Goal: Find contact information: Find contact information

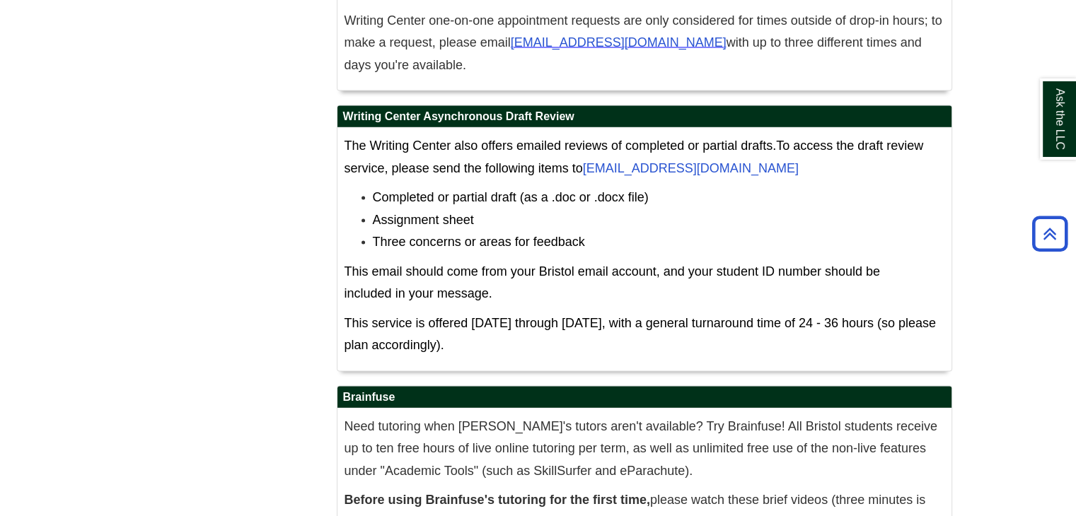
scroll to position [8109, 0]
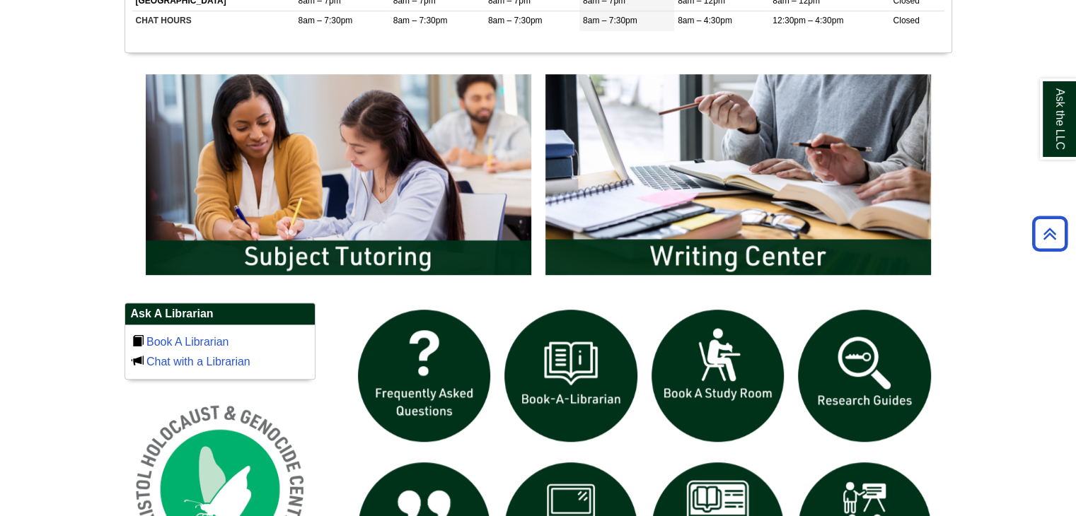
scroll to position [990, 0]
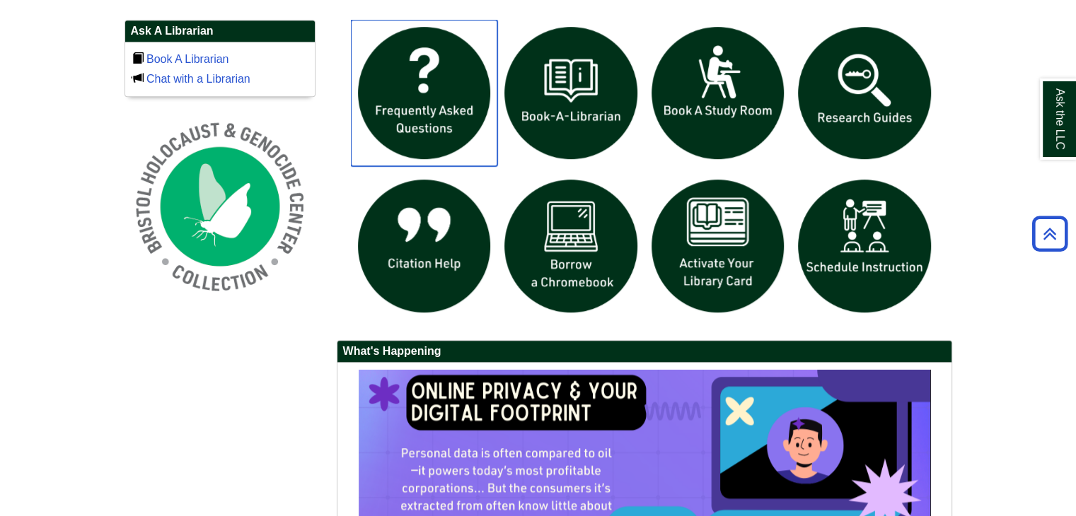
click at [417, 80] on img "slideshow" at bounding box center [424, 93] width 147 height 147
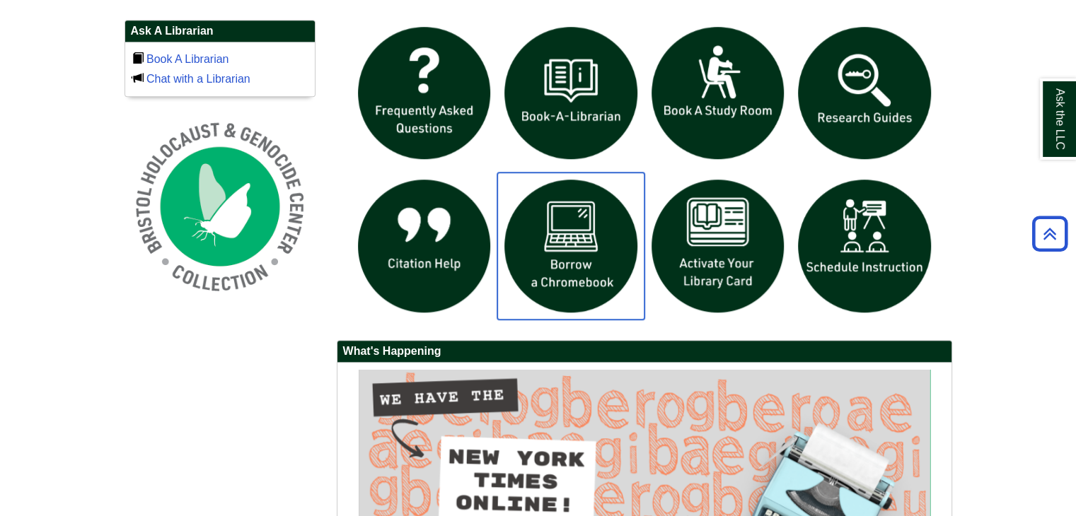
click at [585, 257] on img "slideshow" at bounding box center [570, 246] width 147 height 147
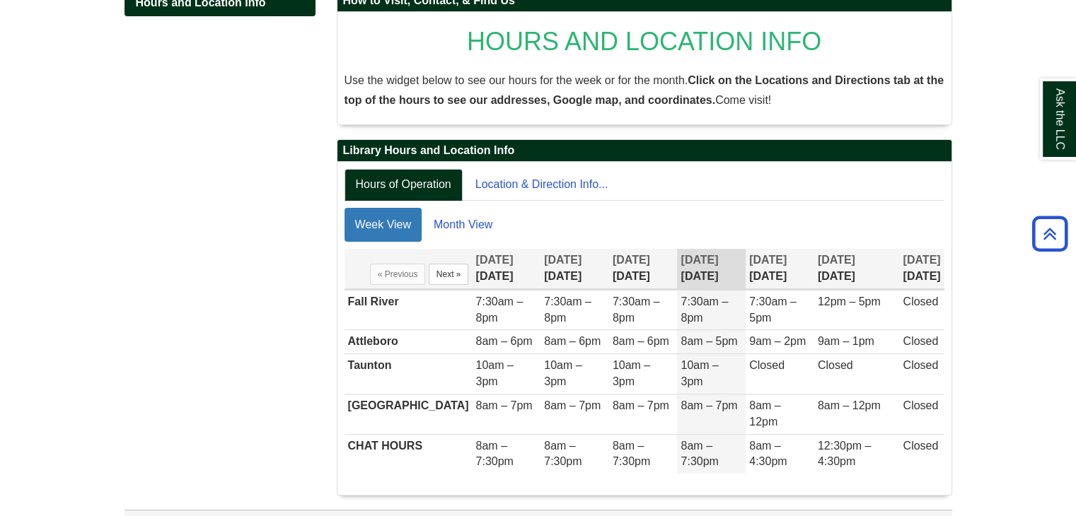
scroll to position [245, 0]
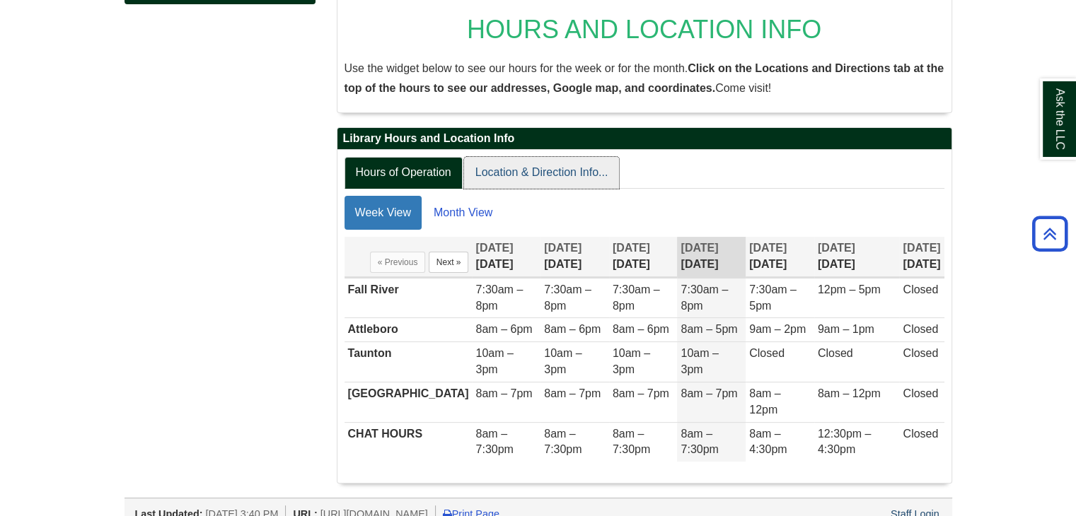
click at [571, 170] on link "Location & Direction Info..." at bounding box center [542, 173] width 156 height 32
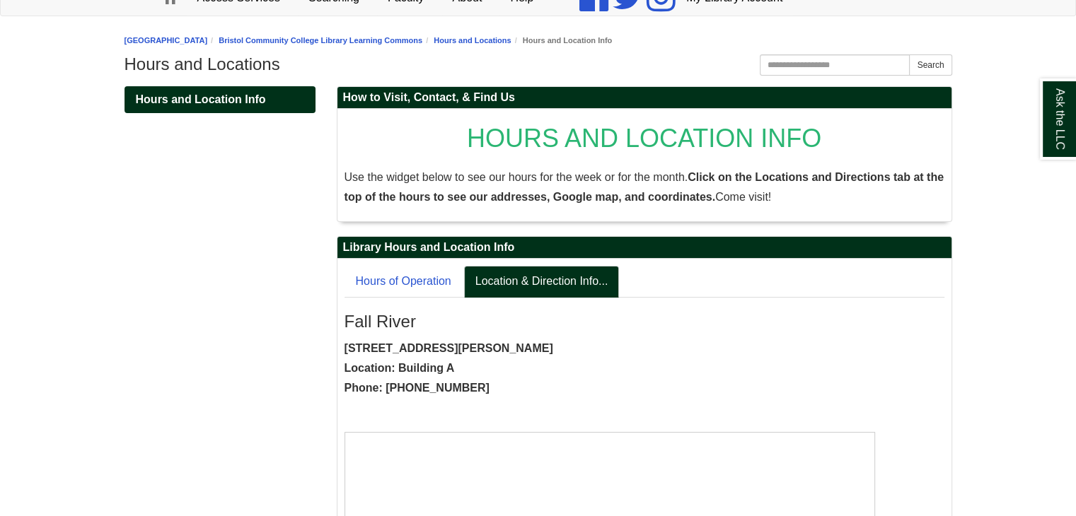
scroll to position [141, 0]
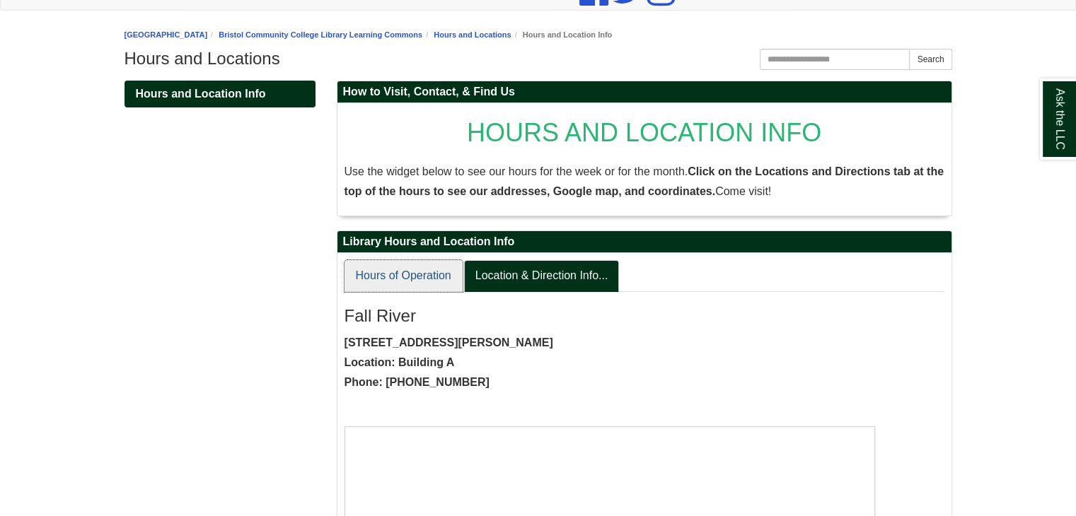
click at [440, 275] on link "Hours of Operation" at bounding box center [404, 276] width 118 height 32
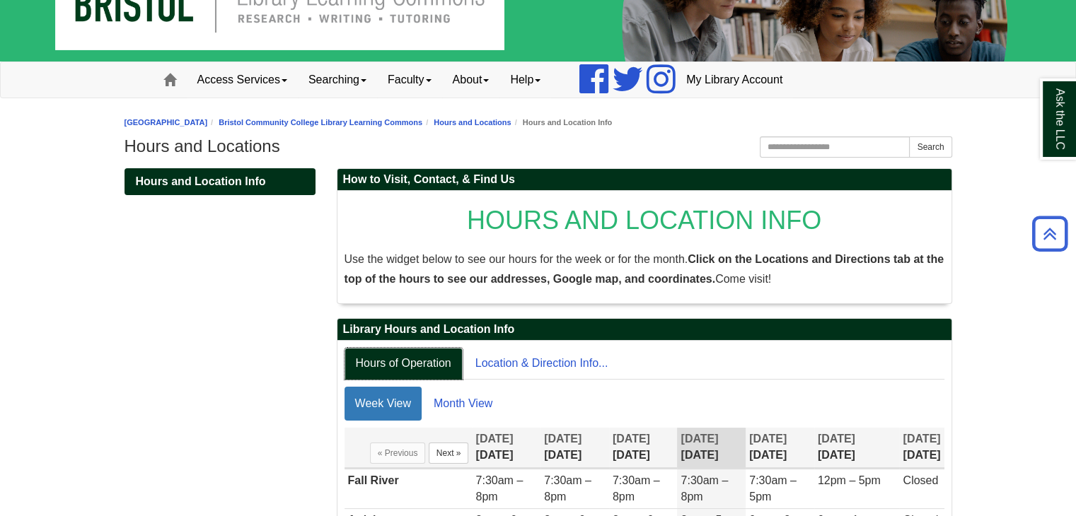
scroll to position [0, 0]
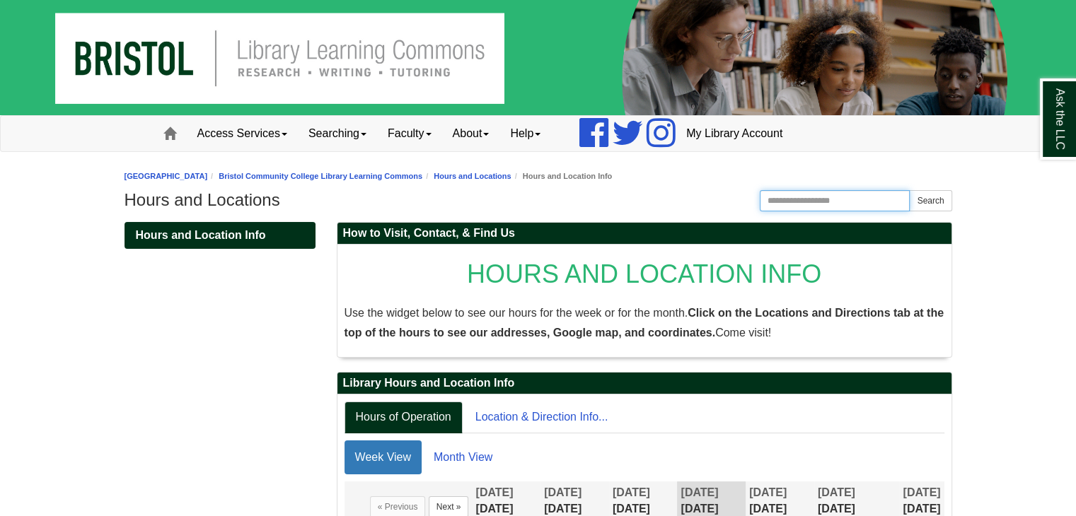
click at [852, 197] on input "Search the Website" at bounding box center [835, 200] width 151 height 21
type input "********"
click at [909, 190] on button "Search" at bounding box center [930, 200] width 42 height 21
click at [465, 179] on link "Hours and Locations" at bounding box center [472, 176] width 77 height 8
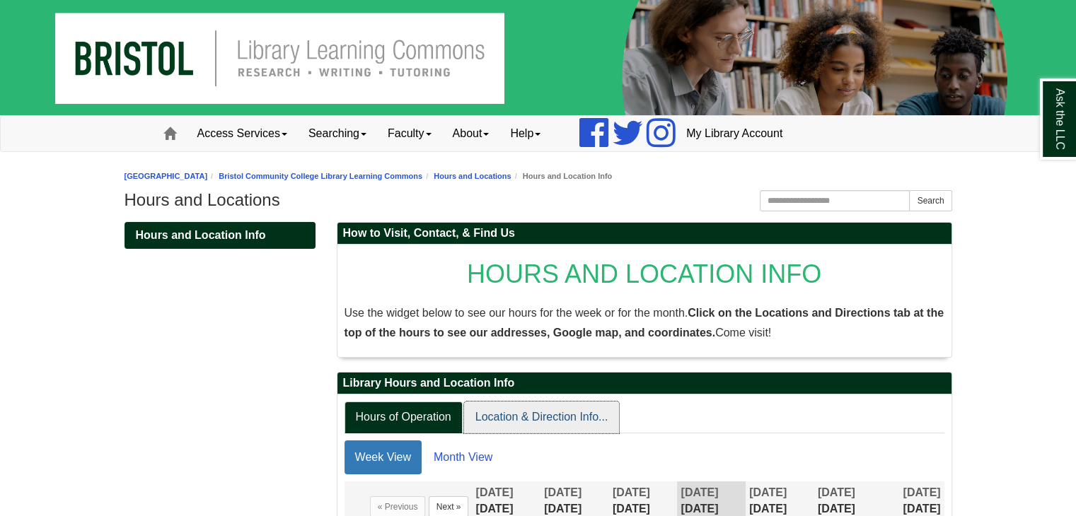
click at [523, 431] on link "Location & Direction Info..." at bounding box center [542, 418] width 156 height 32
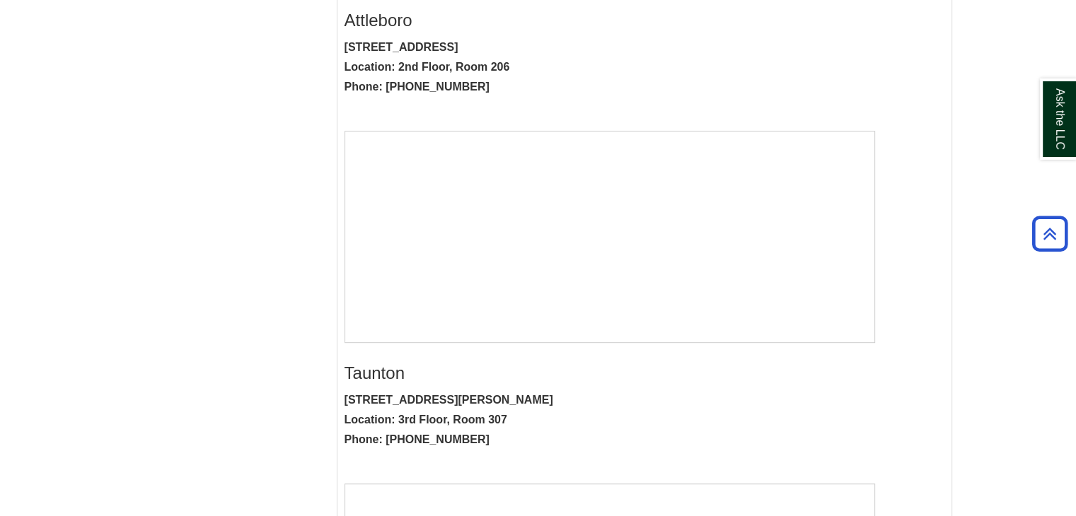
scroll to position [791, 0]
drag, startPoint x: 458, startPoint y: 439, endPoint x: 385, endPoint y: 438, distance: 73.6
click at [385, 438] on p "2 Hamilton Street, Taunton, MA 02780 Location: 3rd Floor, Room 307 Phone: 774-3…" at bounding box center [645, 419] width 600 height 59
copy strong "774-357-4001"
click at [603, 420] on p "2 Hamilton Street, Taunton, MA 02780 Location: 3rd Floor, Room 307 Phone: 774-3…" at bounding box center [645, 419] width 600 height 59
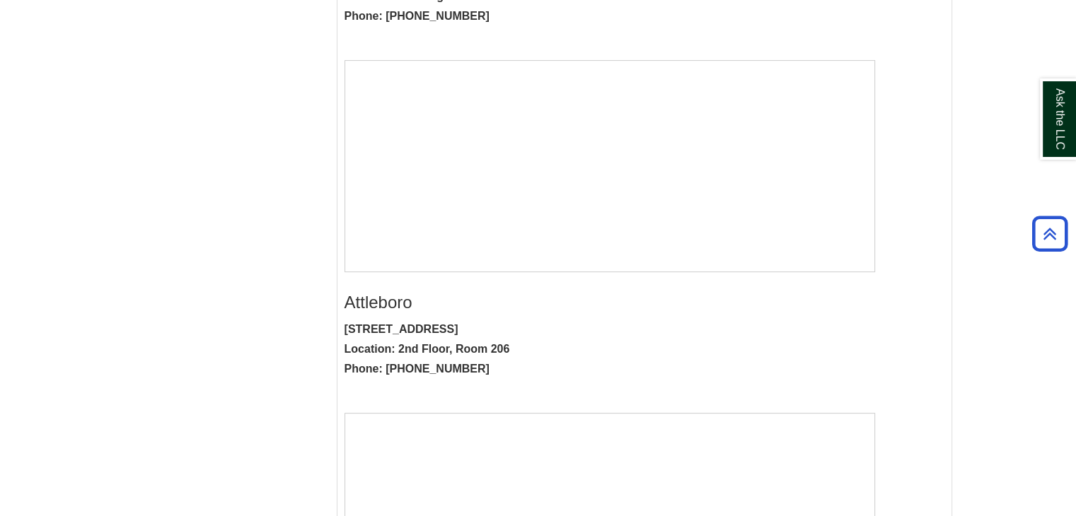
scroll to position [154, 0]
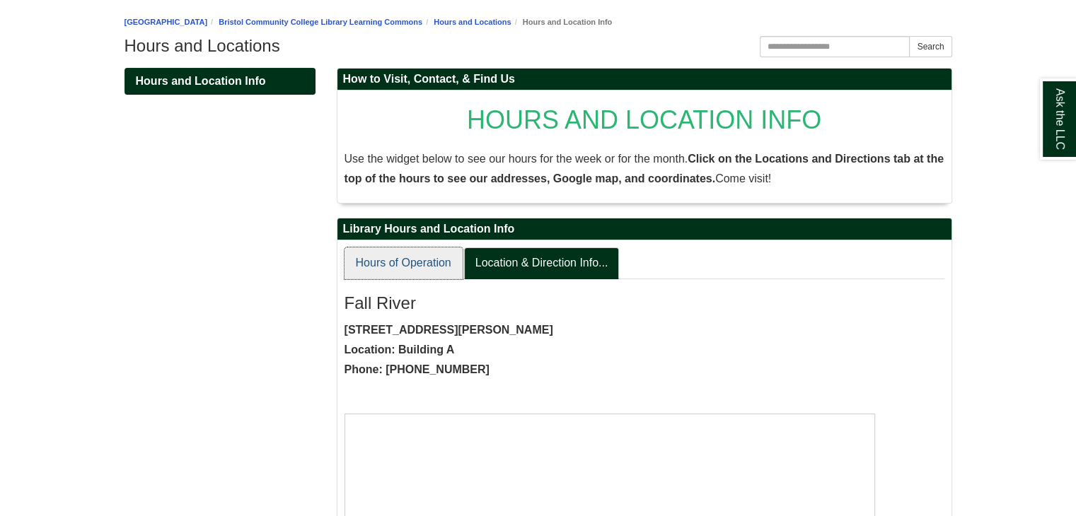
click at [412, 255] on link "Hours of Operation" at bounding box center [404, 264] width 118 height 32
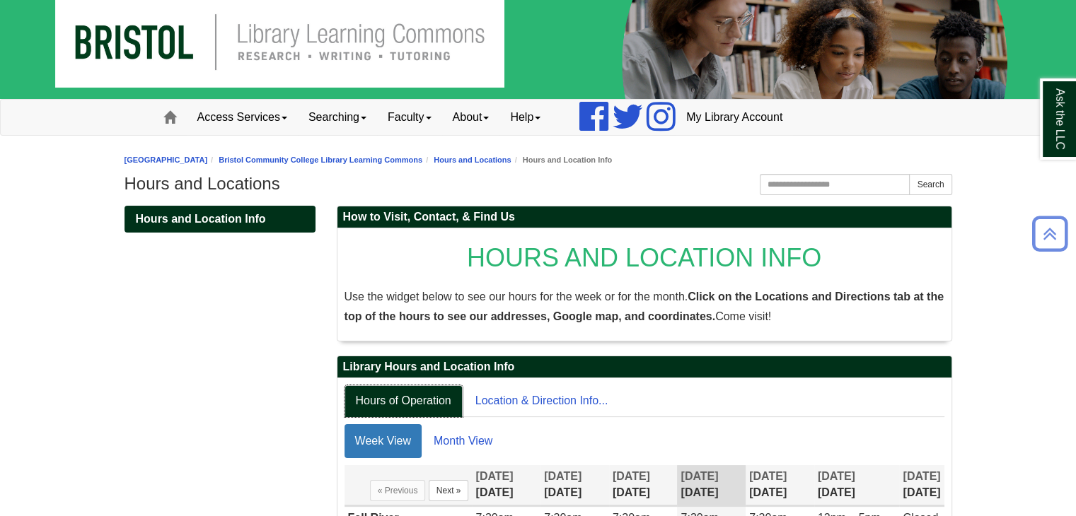
scroll to position [0, 0]
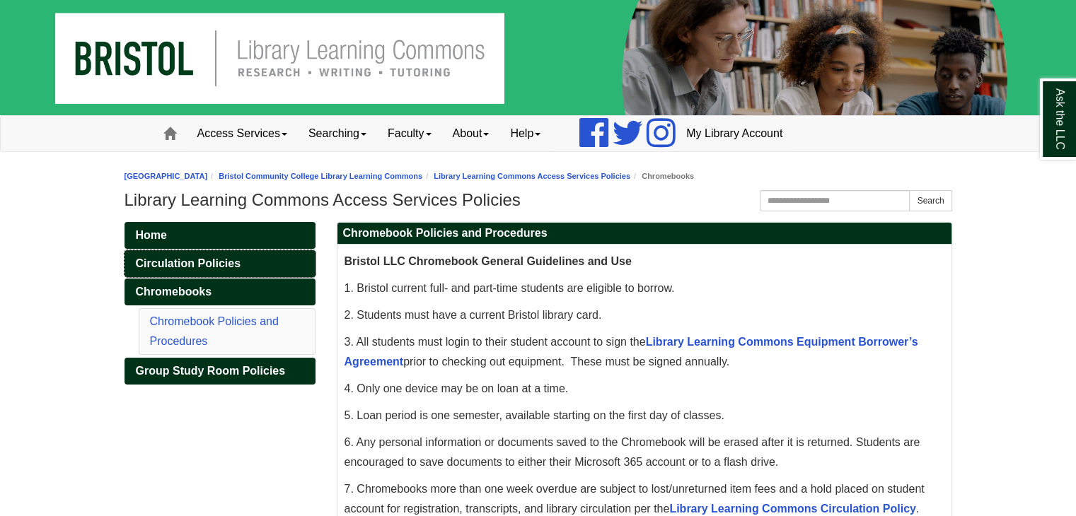
click at [183, 265] on span "Circulation Policies" at bounding box center [188, 263] width 105 height 12
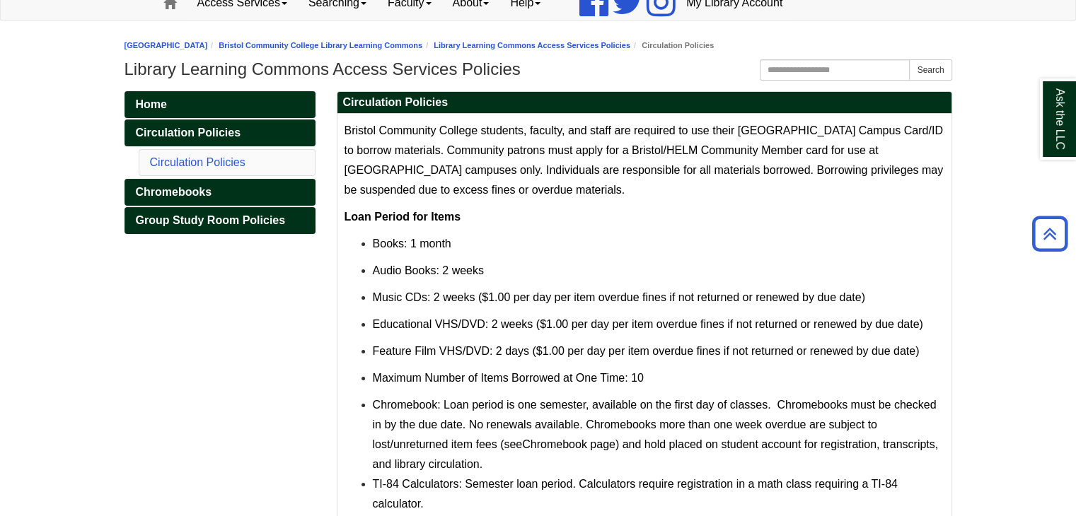
scroll to position [60, 0]
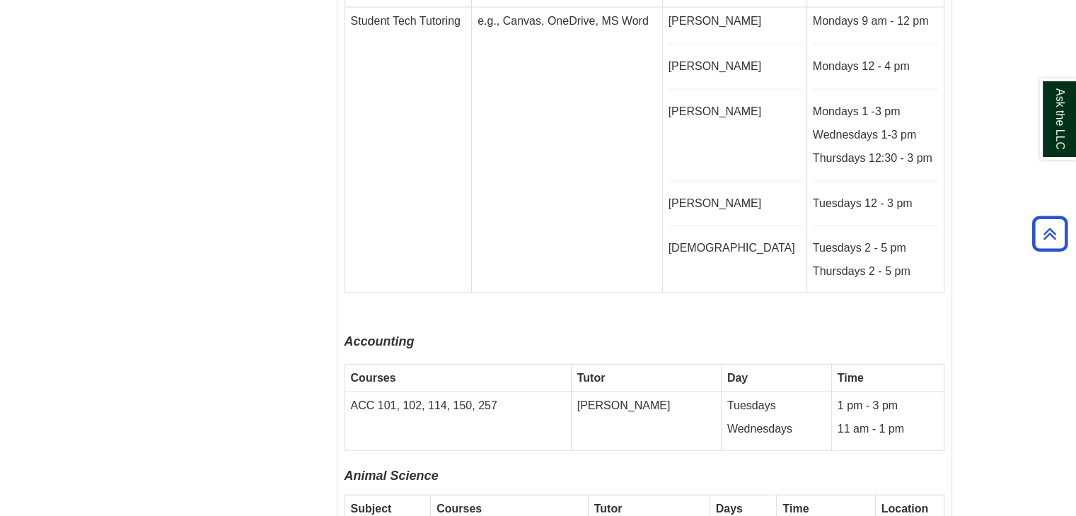
scroll to position [3396, 0]
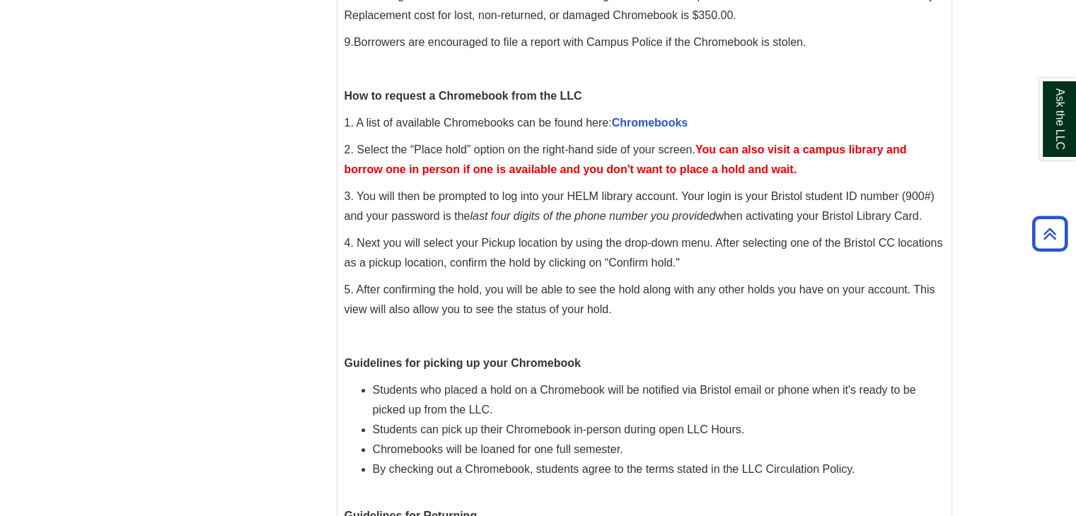
scroll to position [565, 0]
